Goal: Information Seeking & Learning: Learn about a topic

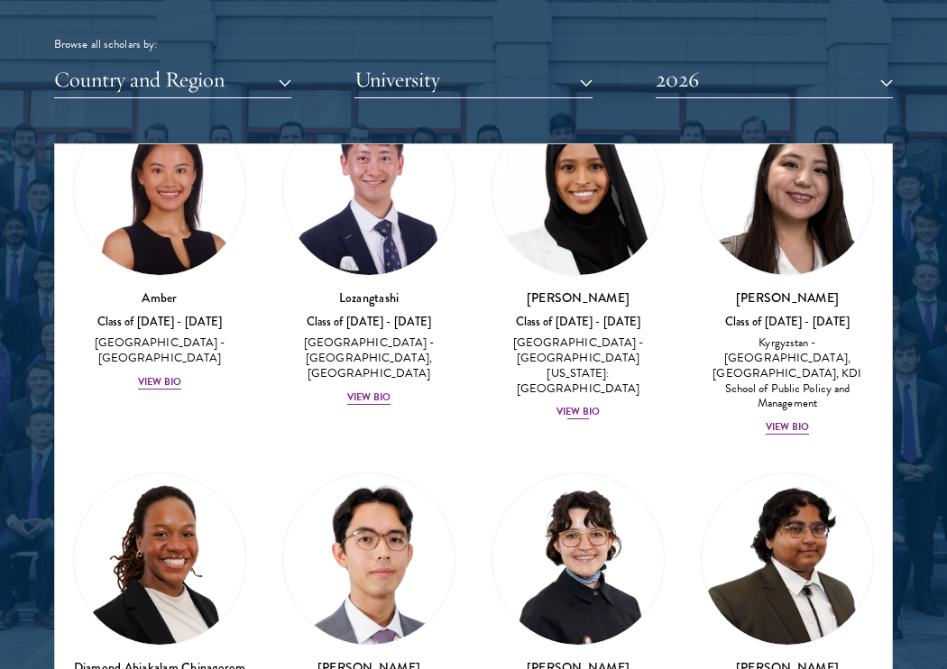
scroll to position [128, 0]
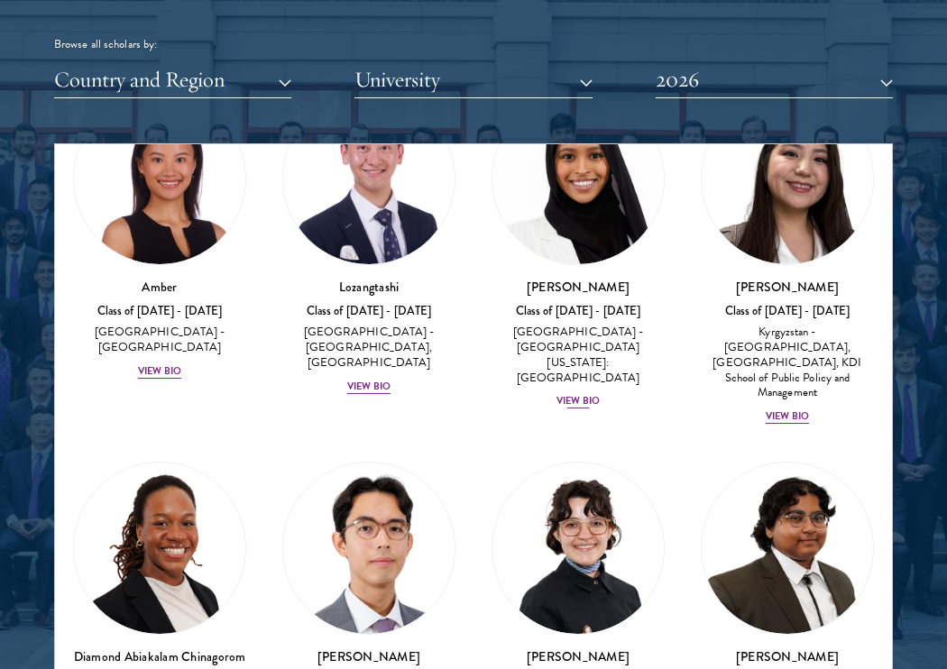
click at [579, 394] on div "View Bio" at bounding box center [577, 401] width 43 height 14
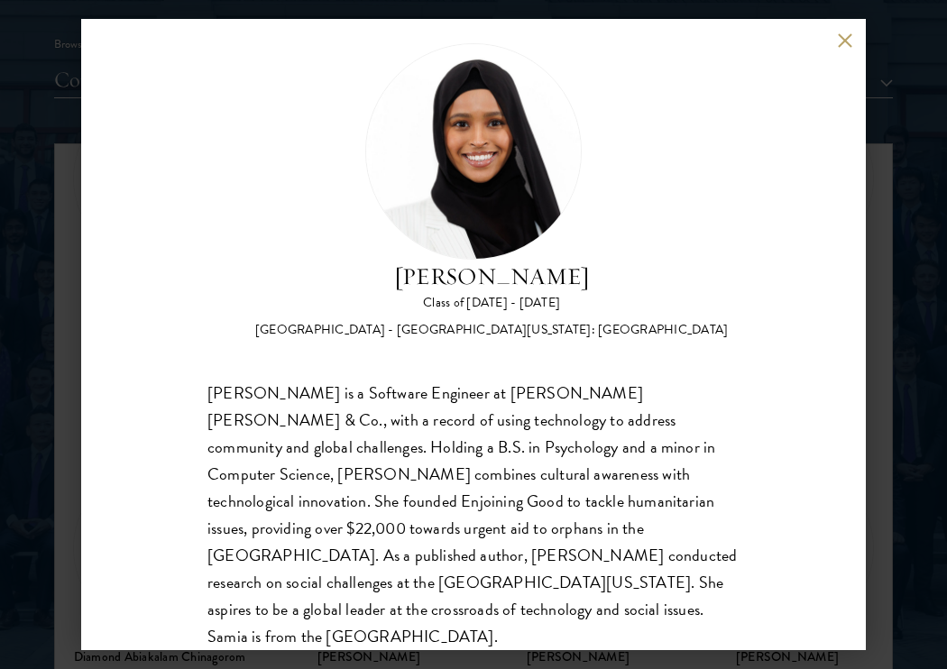
scroll to position [29, 0]
click at [844, 36] on button at bounding box center [844, 39] width 15 height 15
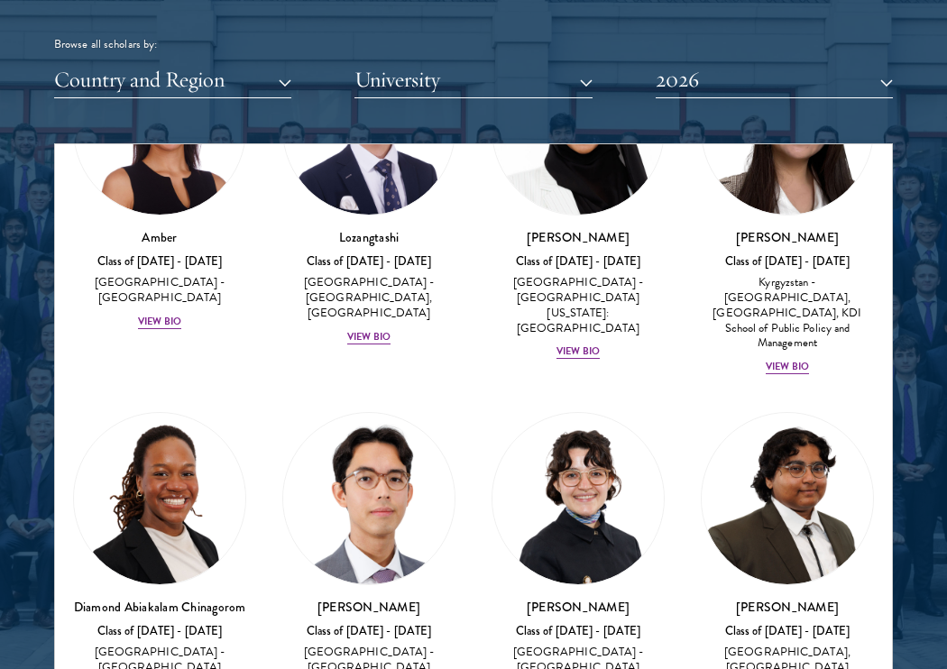
scroll to position [209, 0]
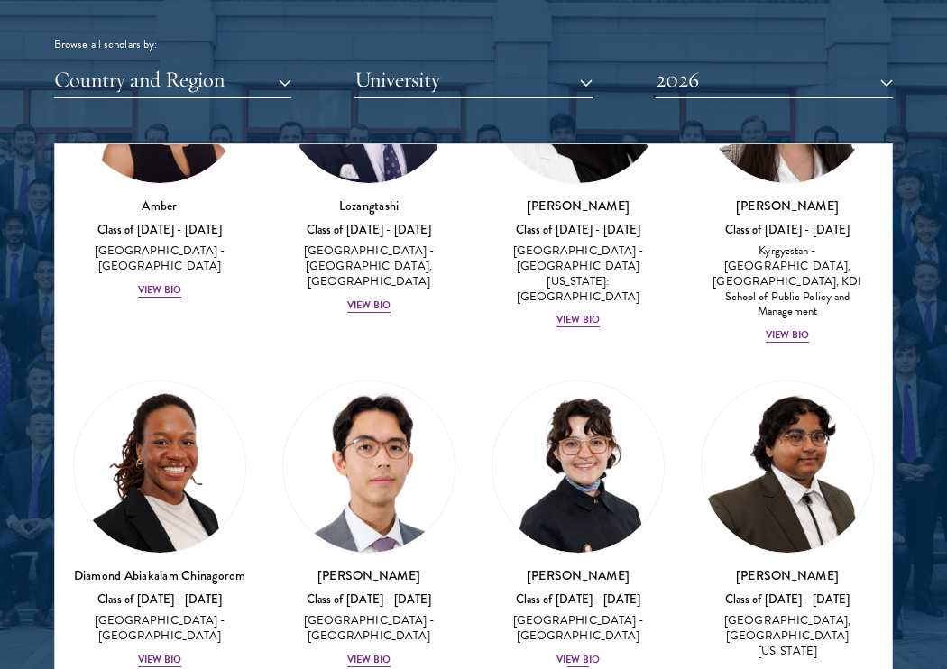
click at [577, 624] on div "[PERSON_NAME] Class of [DATE] - [DATE] [GEOGRAPHIC_DATA] - [GEOGRAPHIC_DATA] Vi…" at bounding box center [578, 617] width 173 height 103
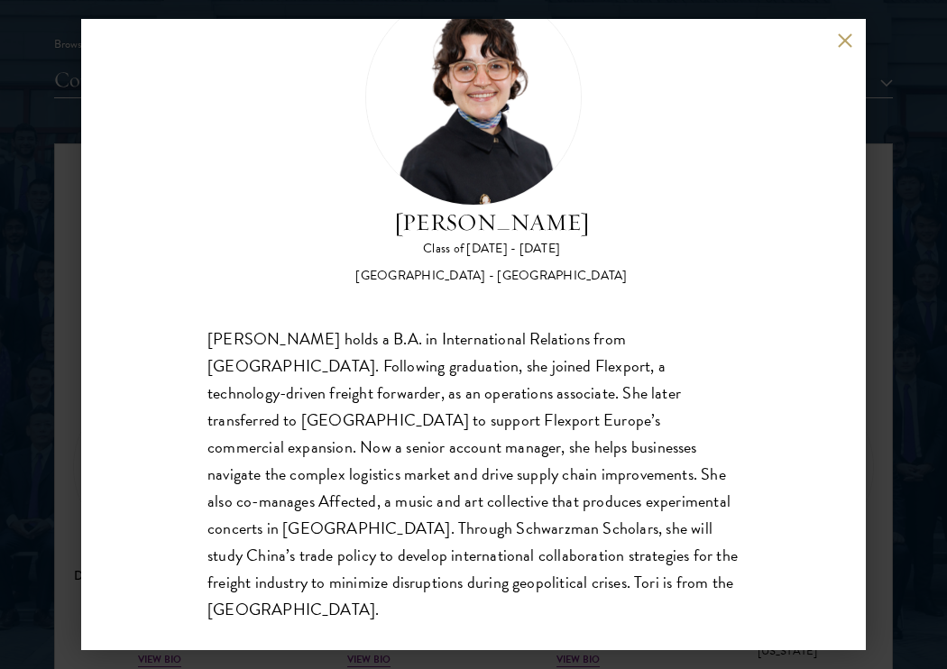
scroll to position [83, 0]
click at [836, 48] on div "[PERSON_NAME] Class of [DATE] - [DATE] [GEOGRAPHIC_DATA] - [GEOGRAPHIC_DATA] [P…" at bounding box center [473, 334] width 785 height 631
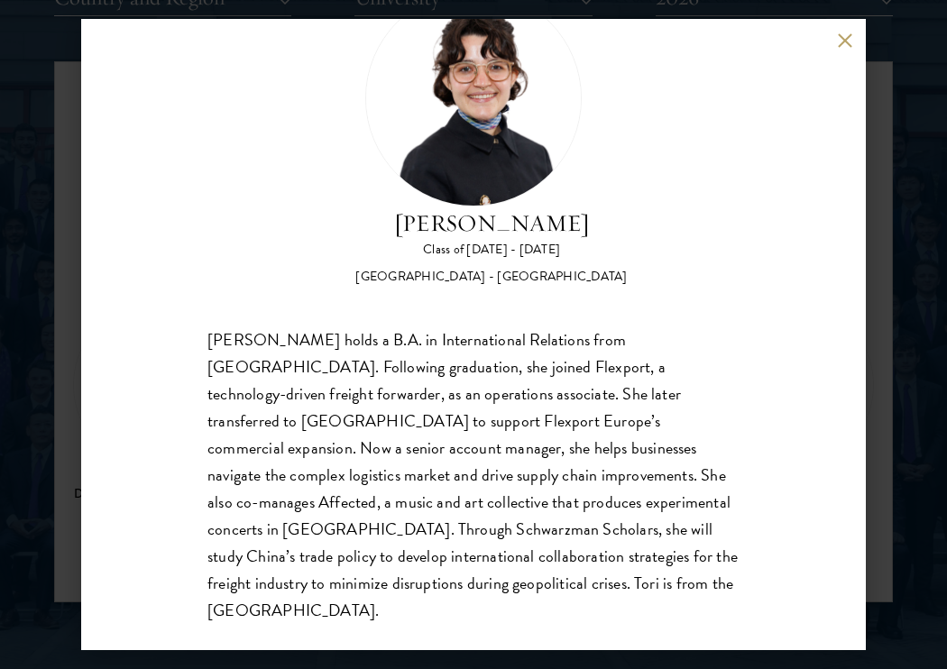
click at [843, 36] on button at bounding box center [844, 39] width 15 height 15
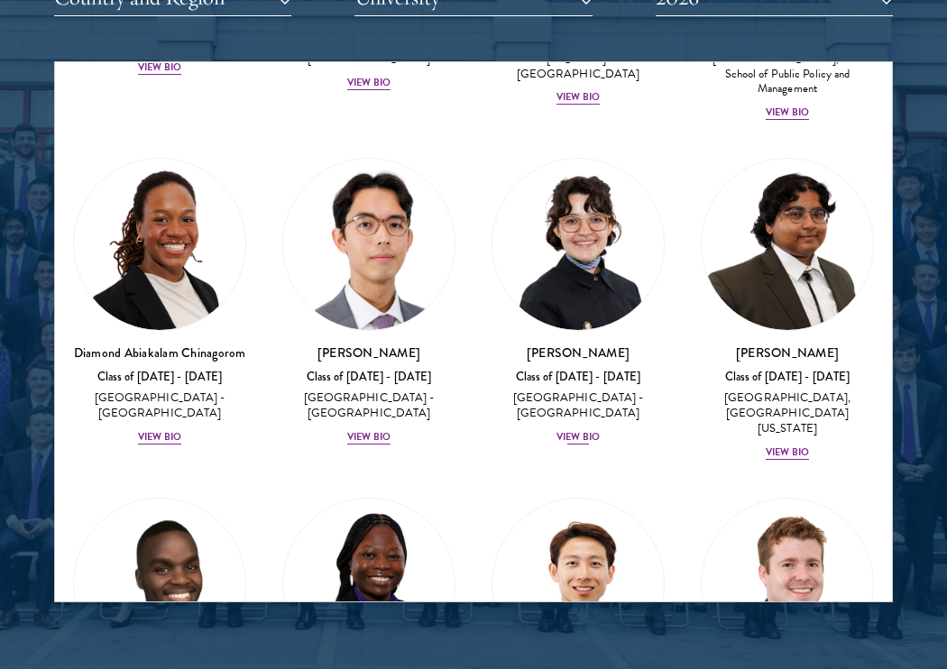
scroll to position [354, 0]
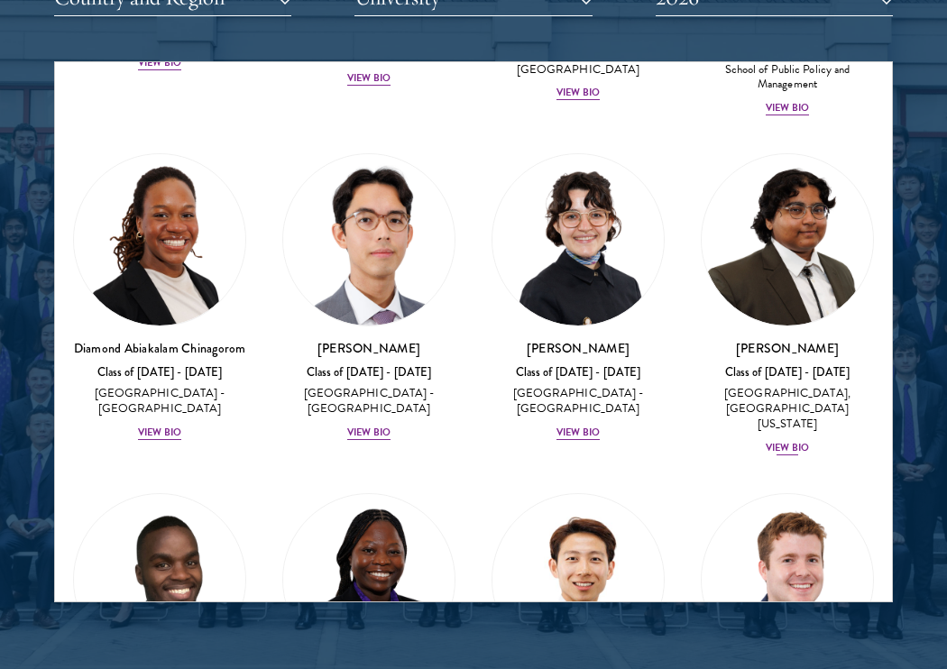
click at [782, 441] on div "View Bio" at bounding box center [787, 448] width 43 height 14
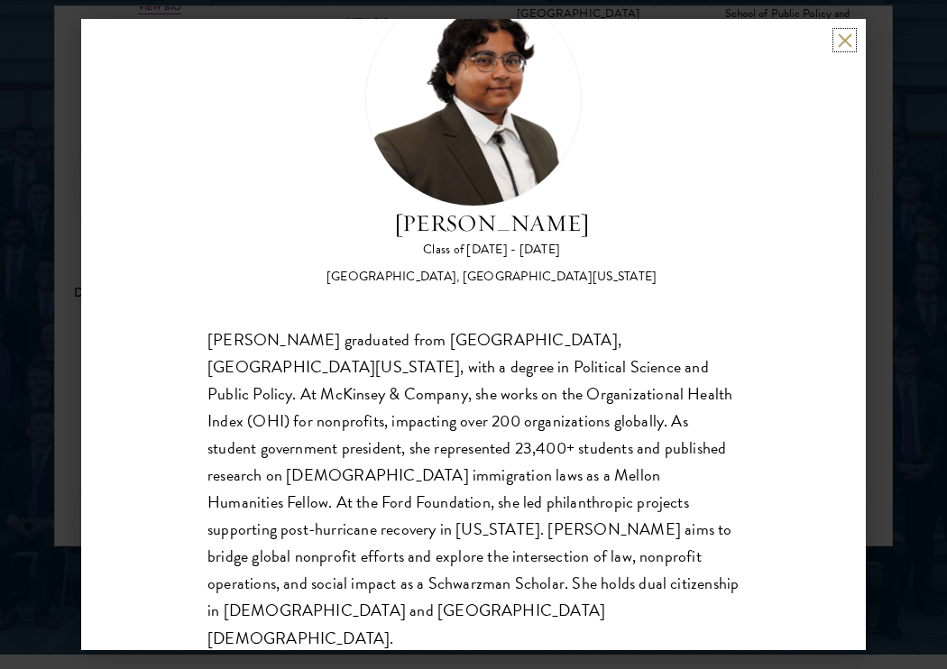
scroll to position [2431, 0]
click at [841, 40] on button at bounding box center [844, 39] width 15 height 15
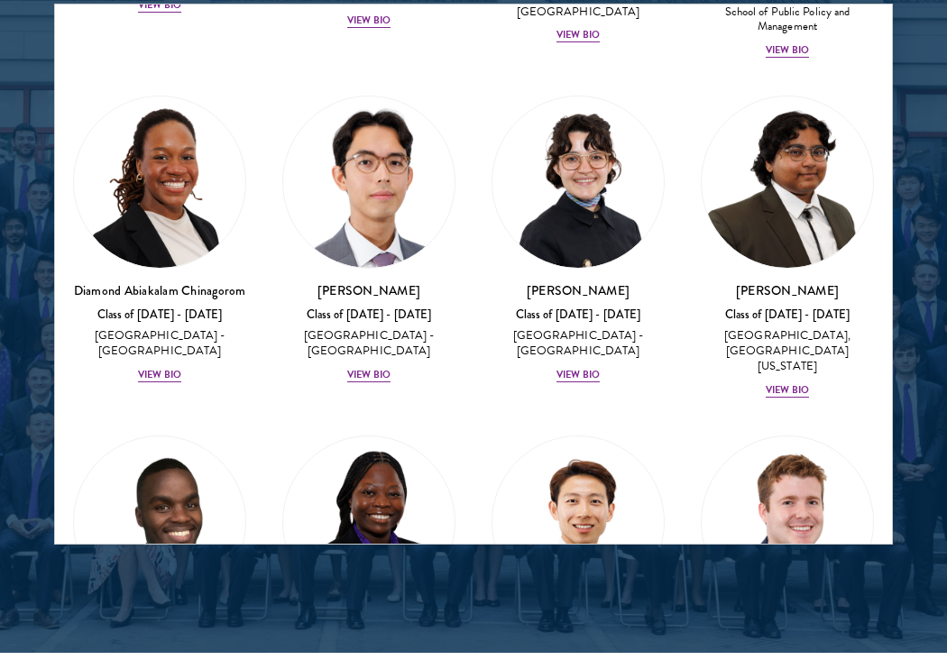
scroll to position [437, 0]
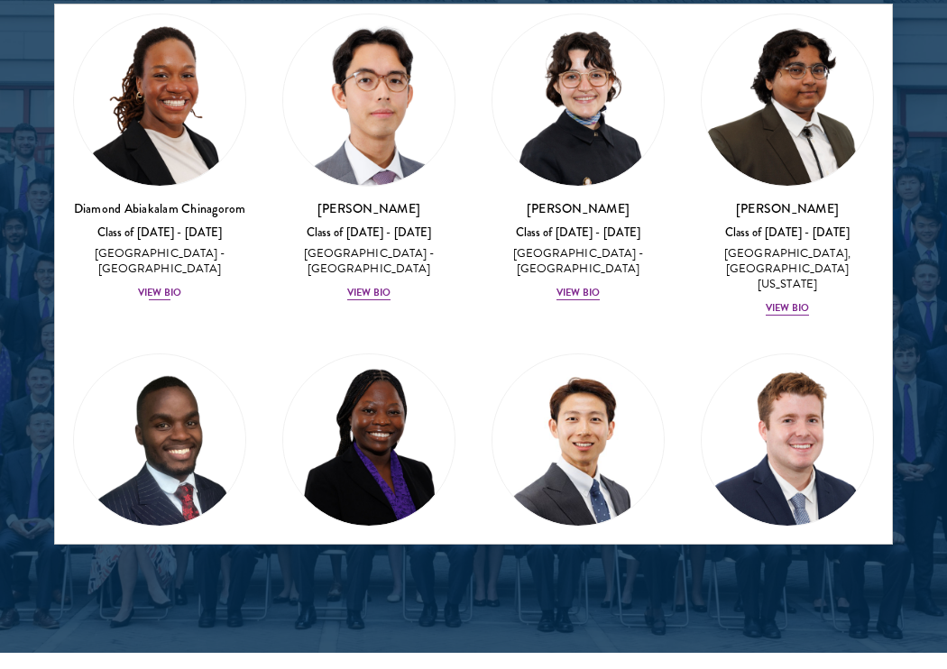
click at [170, 286] on div "View Bio" at bounding box center [159, 293] width 43 height 14
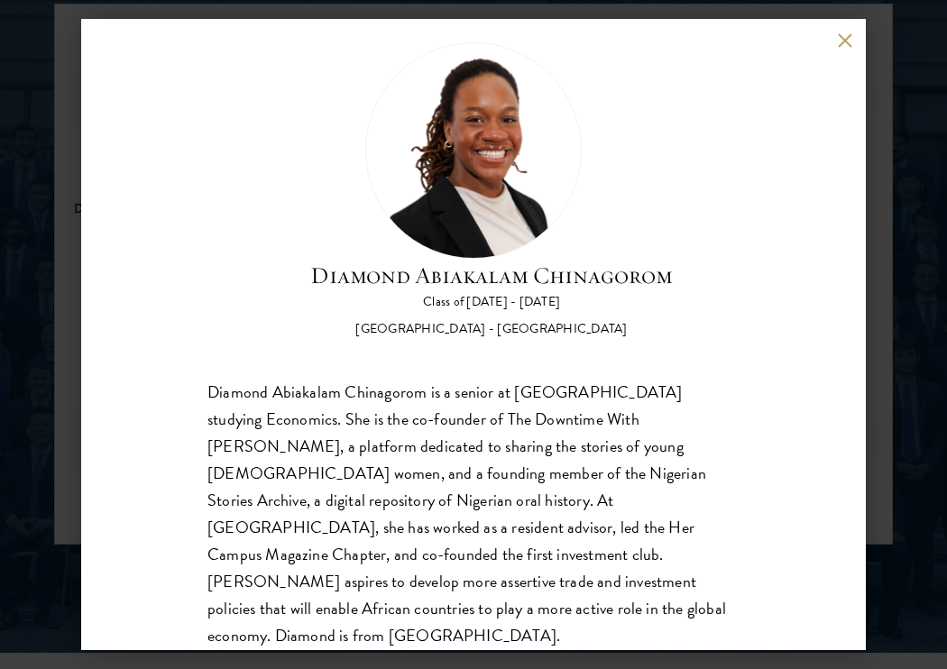
scroll to position [41, 0]
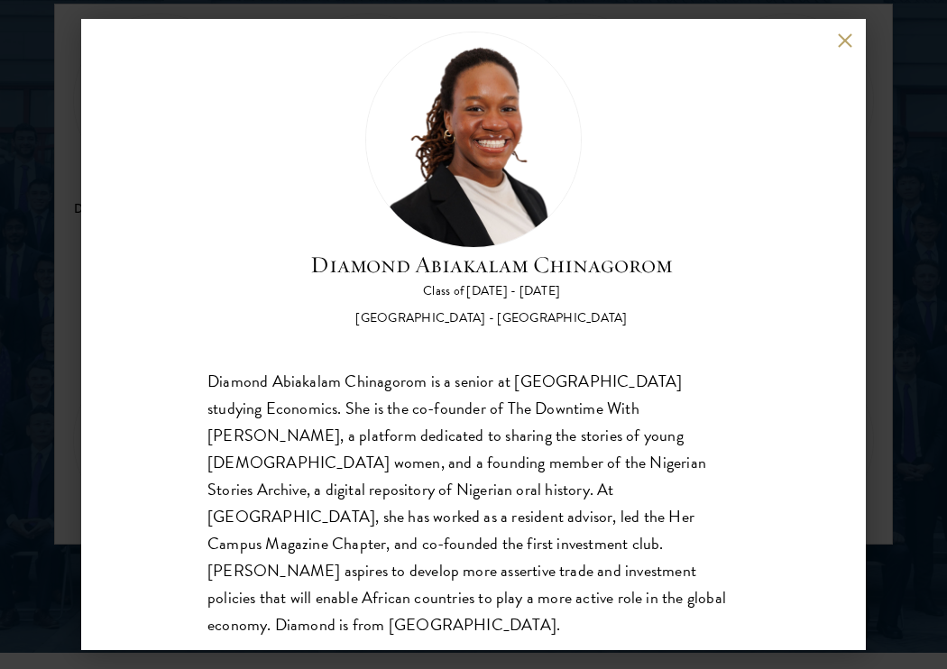
click at [839, 46] on button at bounding box center [844, 39] width 15 height 15
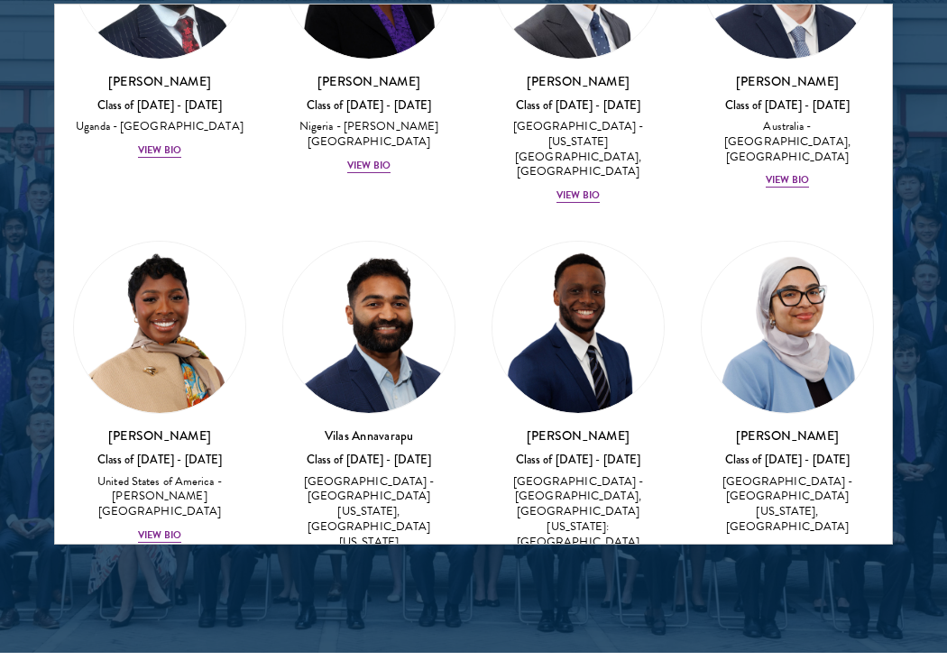
scroll to position [905, 0]
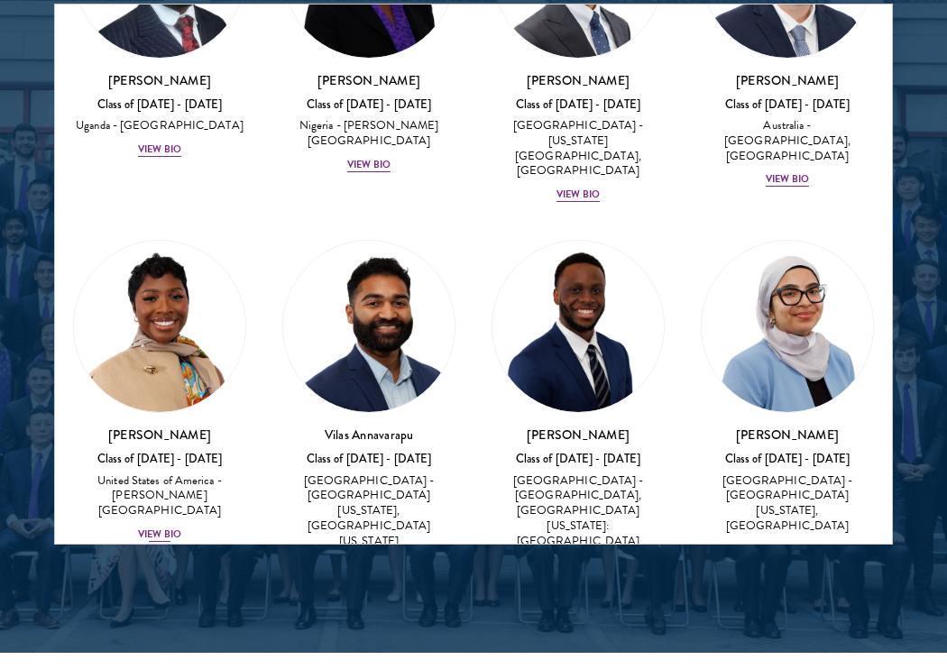
click at [152, 528] on div "View Bio" at bounding box center [159, 535] width 43 height 14
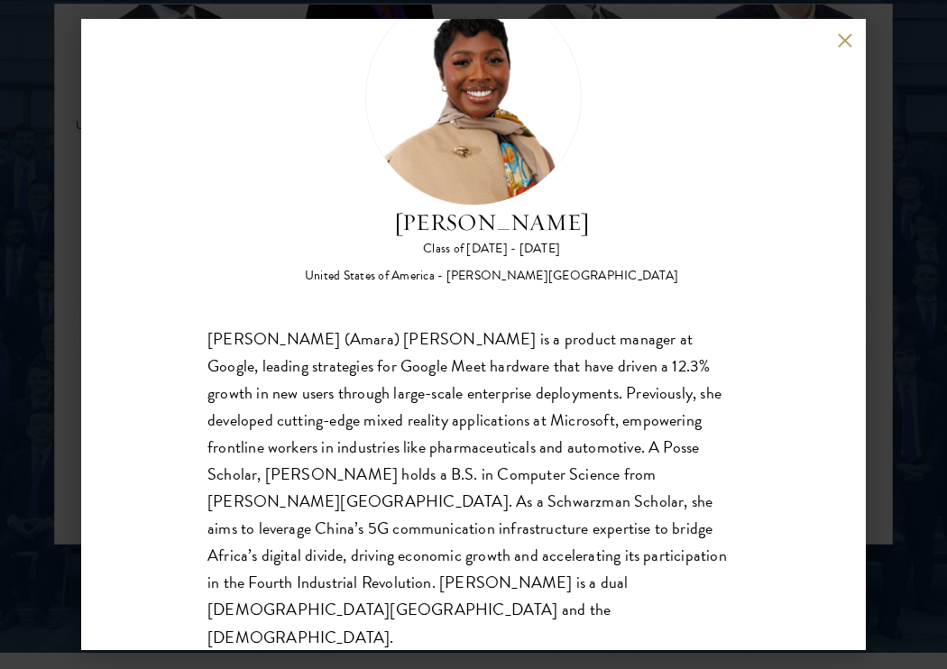
scroll to position [83, 0]
click at [841, 41] on button at bounding box center [844, 39] width 15 height 15
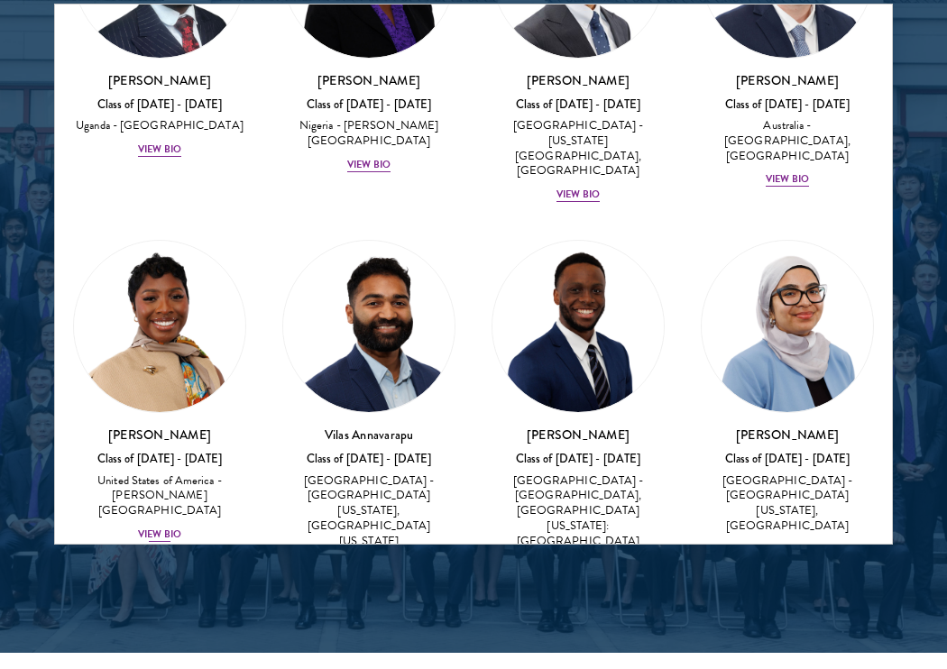
click at [170, 528] on div "View Bio" at bounding box center [159, 535] width 43 height 14
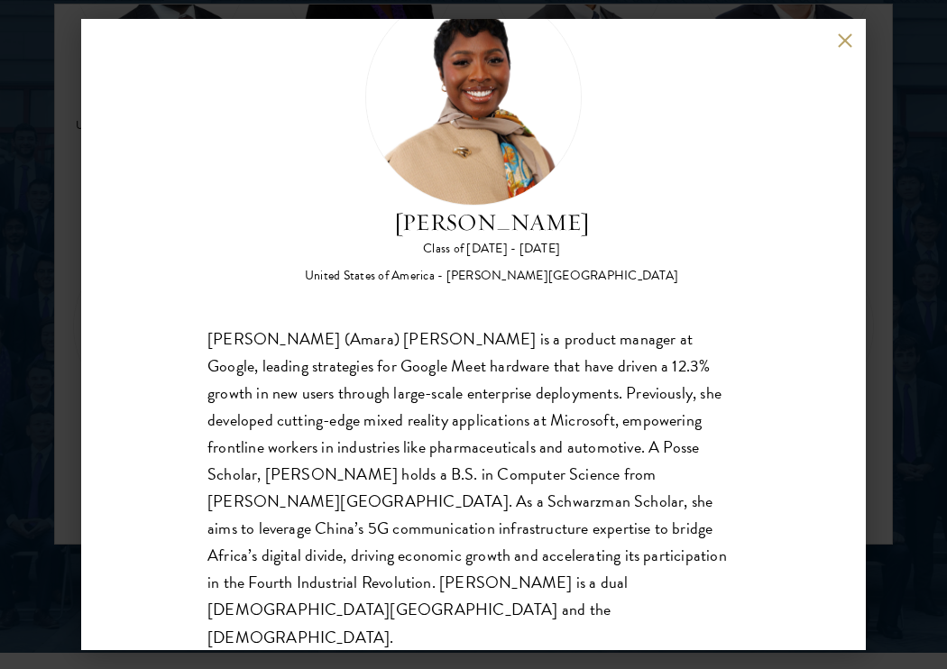
scroll to position [83, 0]
